Goal: Transaction & Acquisition: Purchase product/service

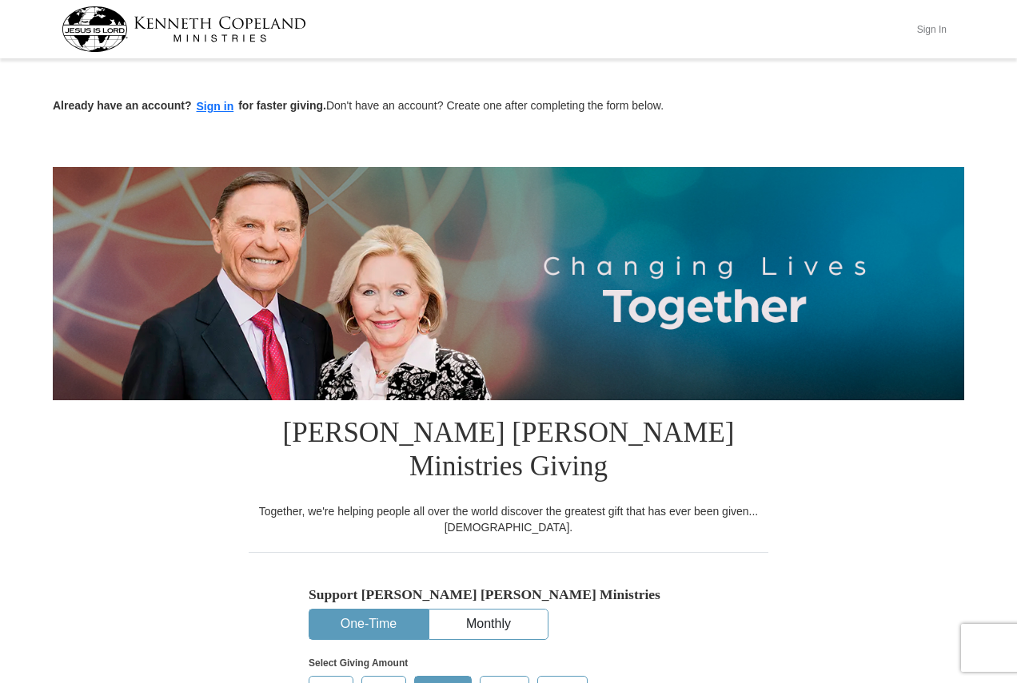
click at [935, 32] on button "Sign In" at bounding box center [931, 29] width 48 height 25
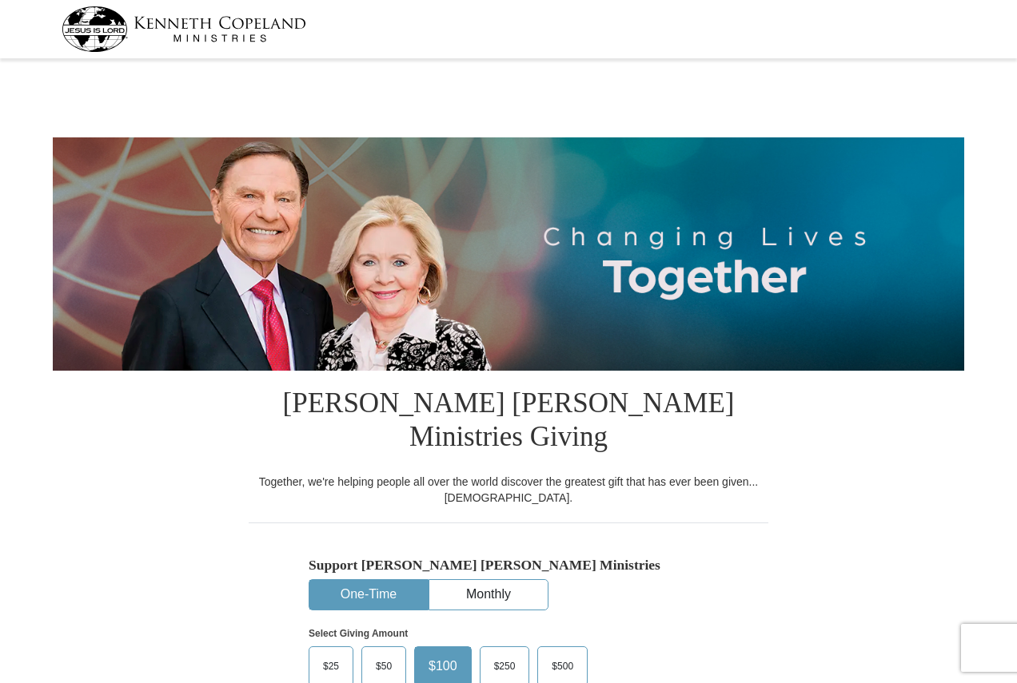
select select "PA"
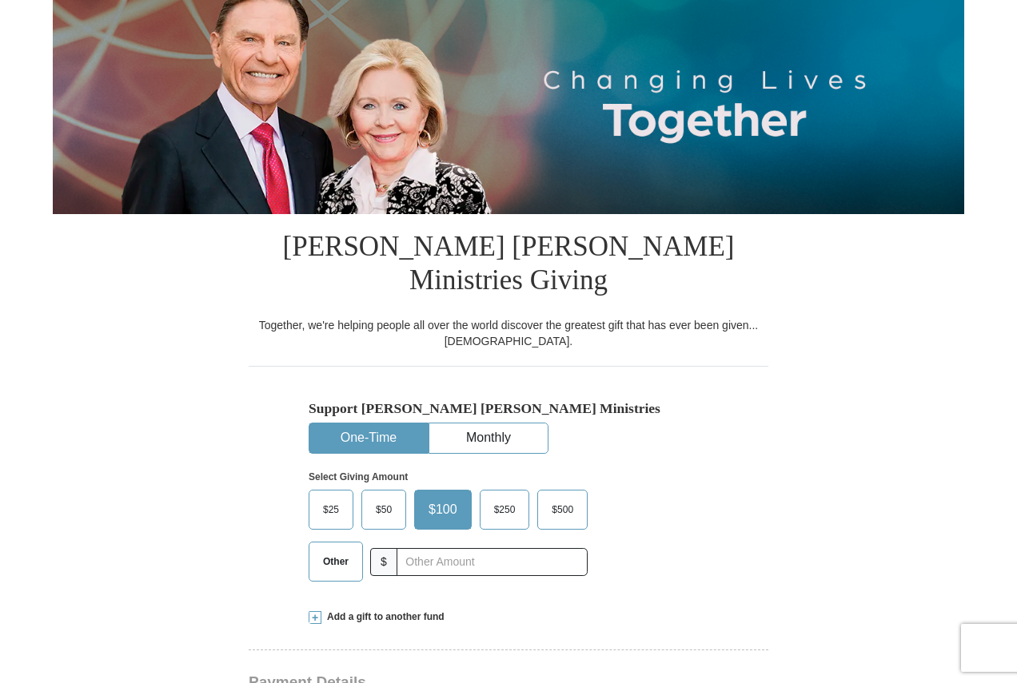
scroll to position [320, 0]
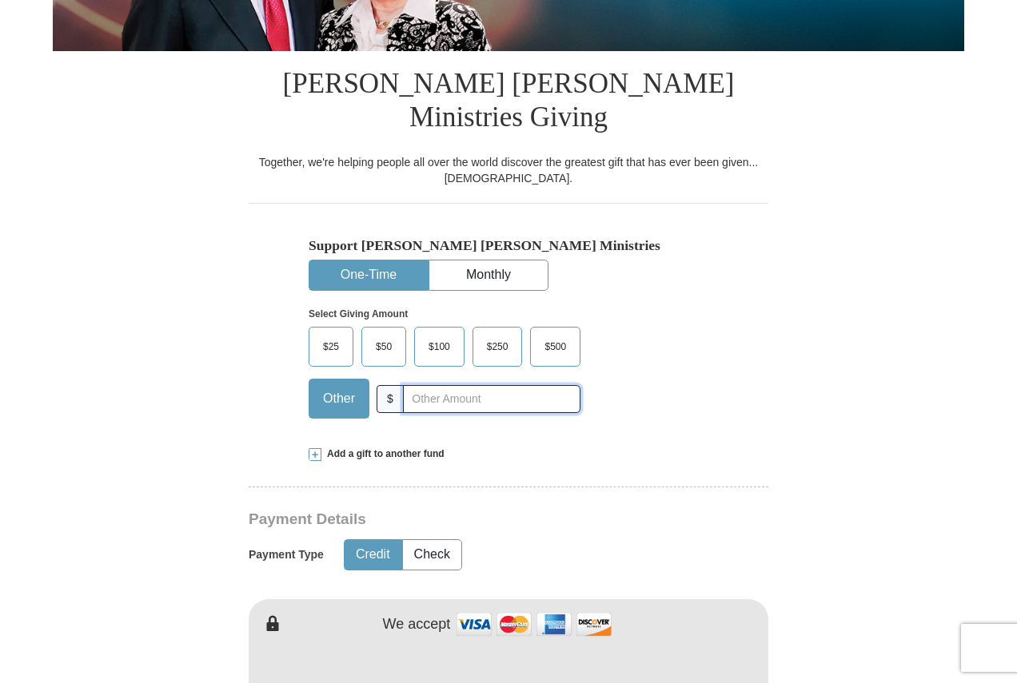
click at [523, 385] on input "text" at bounding box center [491, 399] width 177 height 28
type input "20"
click at [448, 540] on button "Check" at bounding box center [432, 555] width 58 height 30
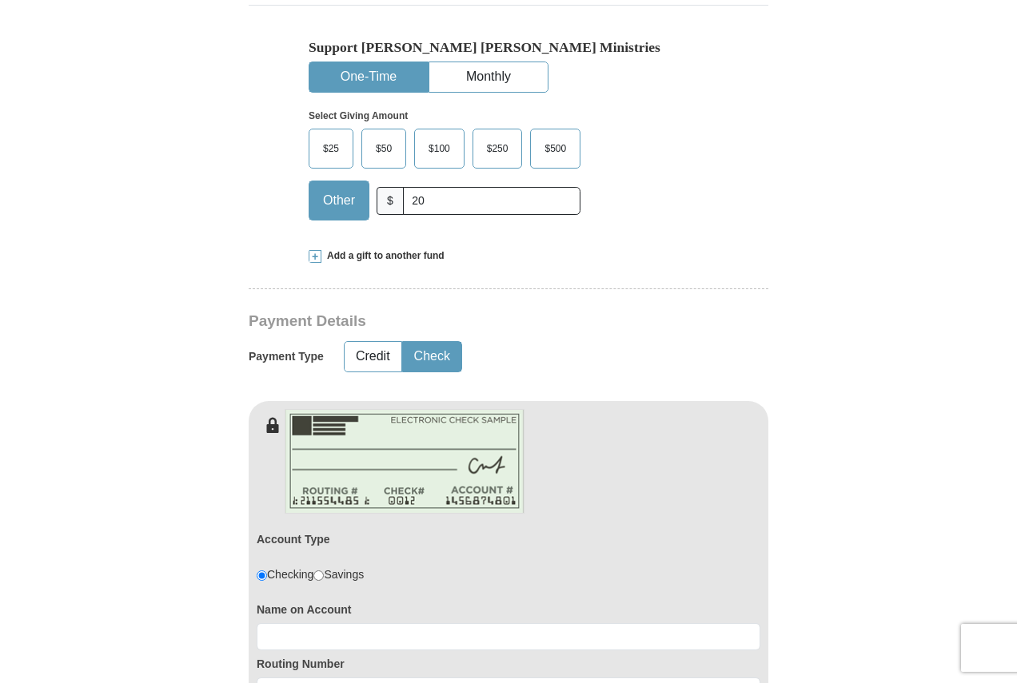
scroll to position [799, 0]
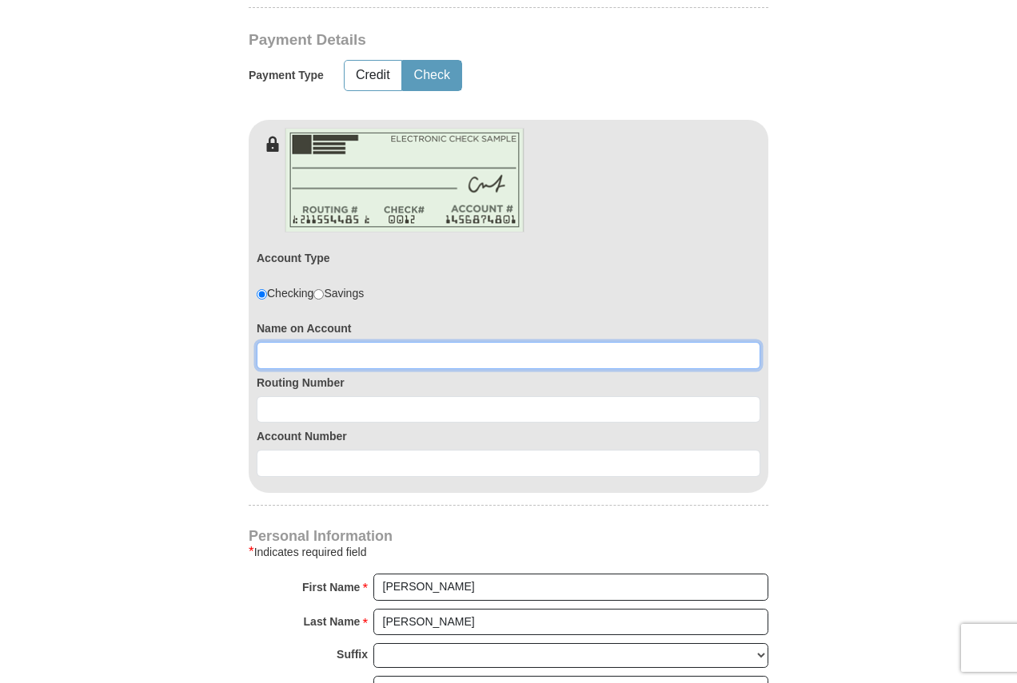
click at [371, 342] on input at bounding box center [508, 355] width 503 height 27
type input "THomas D Howard"
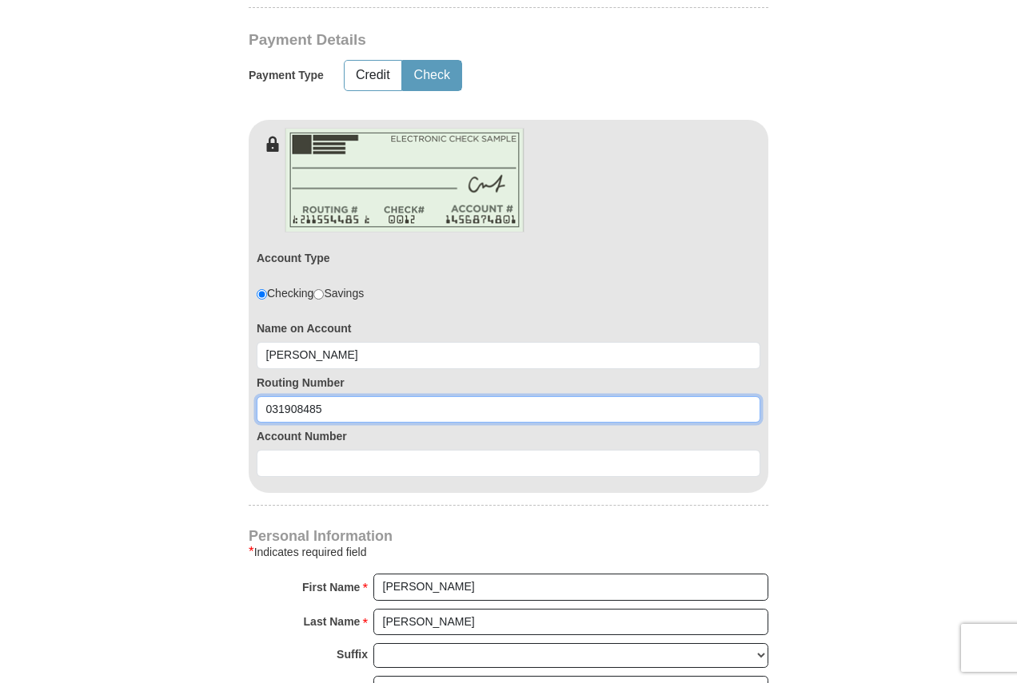
type input "031908485"
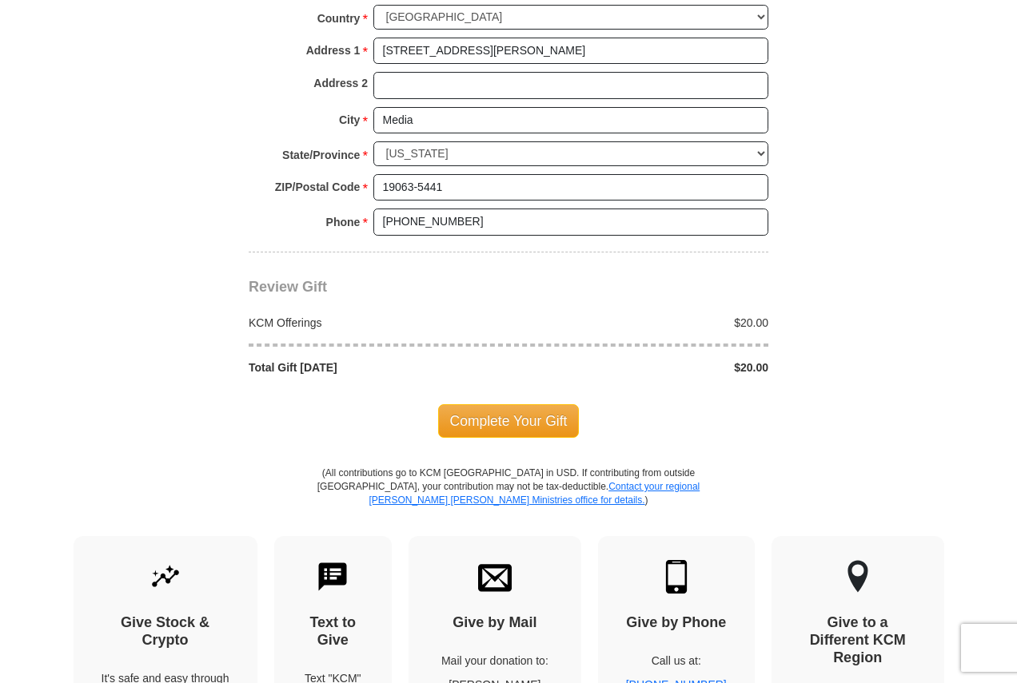
scroll to position [1518, 0]
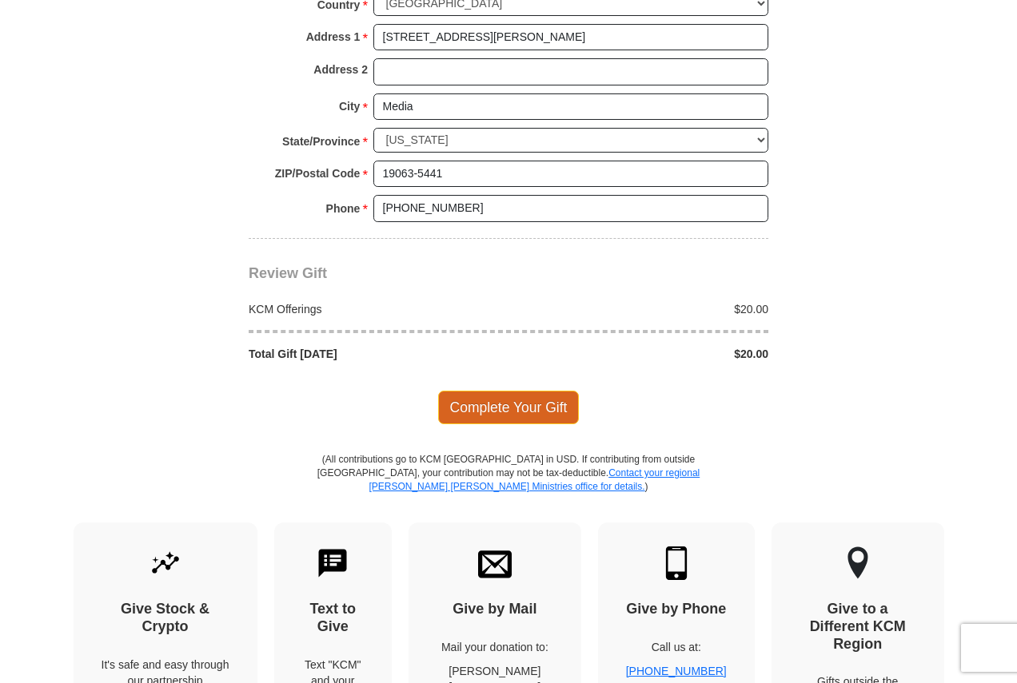
type input "0360154439"
click at [489, 391] on span "Complete Your Gift" at bounding box center [508, 408] width 141 height 34
